Goal: Check status: Check status

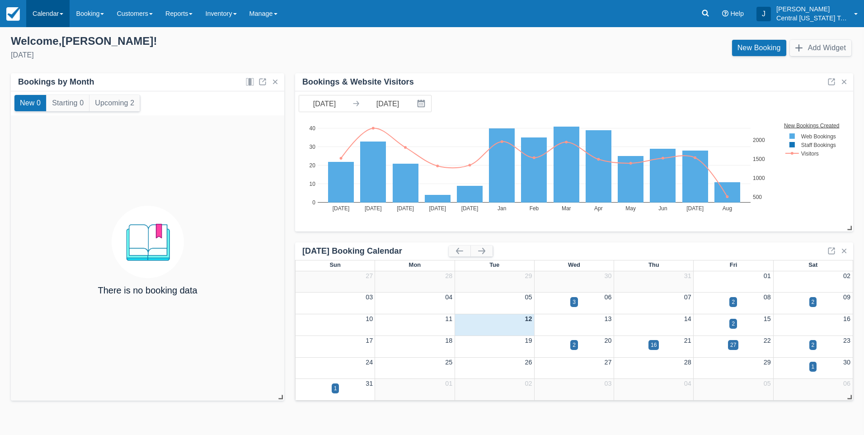
click at [48, 16] on link "Calendar" at bounding box center [47, 13] width 43 height 27
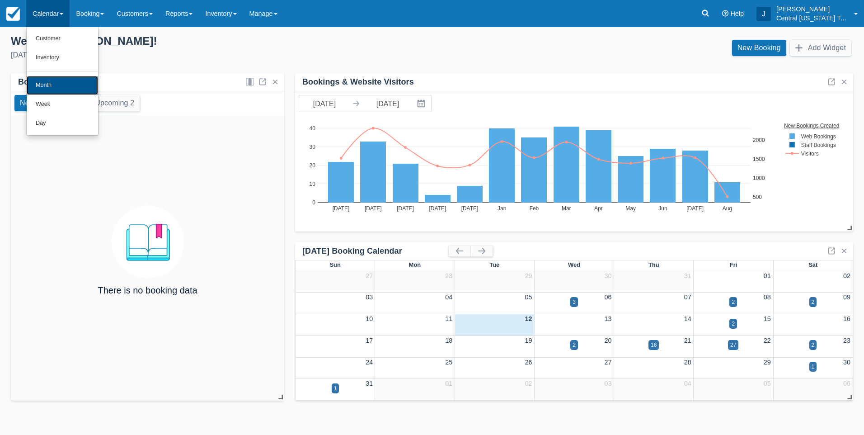
click at [49, 84] on link "Month" at bounding box center [62, 85] width 71 height 19
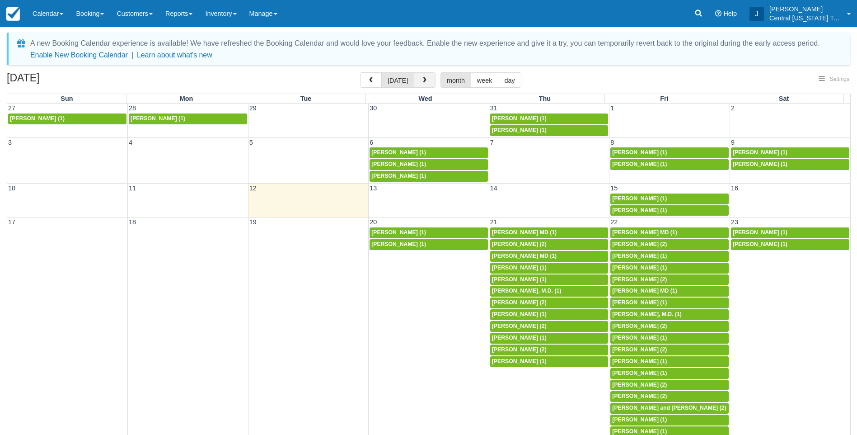
click at [422, 80] on span "button" at bounding box center [425, 80] width 6 height 6
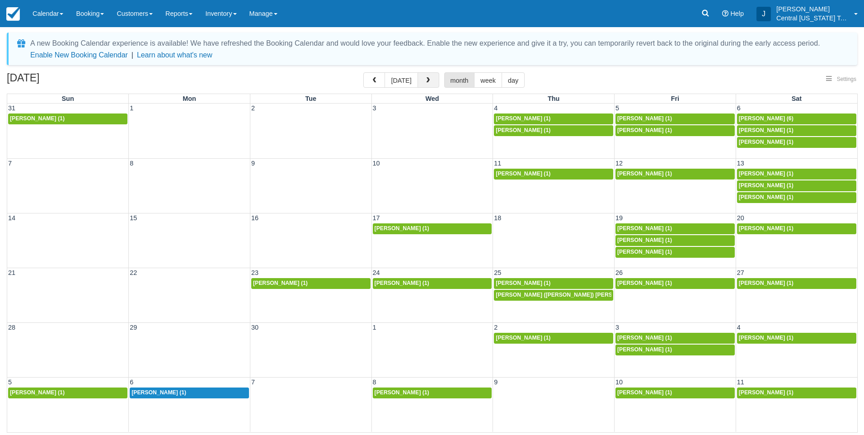
click at [422, 80] on button "button" at bounding box center [429, 79] width 22 height 15
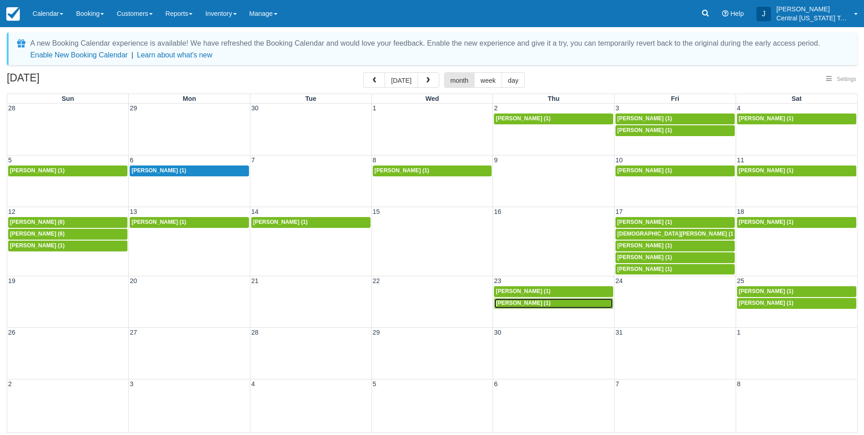
click at [524, 306] on span "[PERSON_NAME] (1)" at bounding box center [523, 303] width 55 height 6
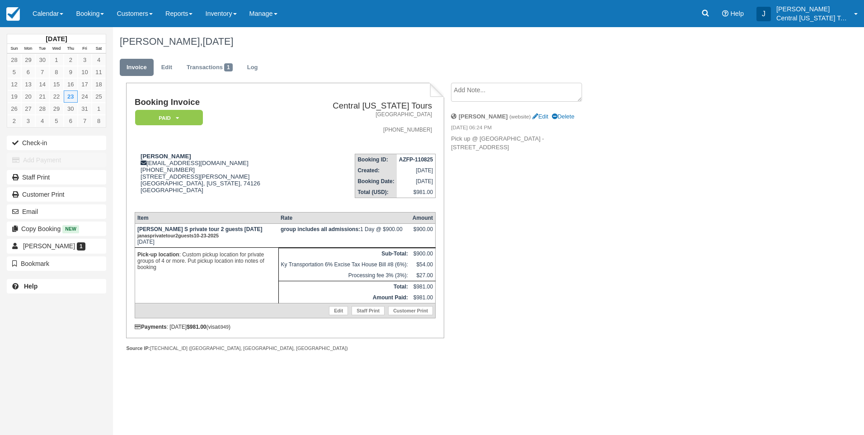
click at [510, 169] on div "Booking Invoice Paid   Pending Reserved Deposit Waiting Cancelled Central Kentu…" at bounding box center [361, 227] width 497 height 288
